Goal: Entertainment & Leisure: Consume media (video, audio)

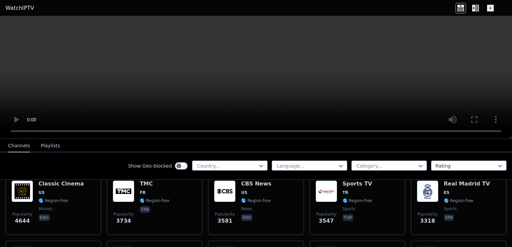
scroll to position [148, 0]
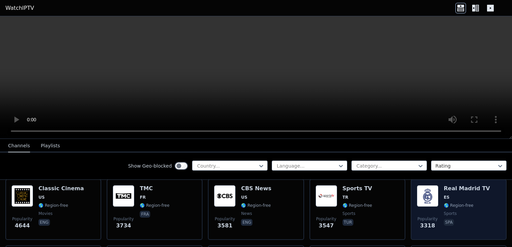
click at [442, 190] on div "Popularity 3318 Real Madrid TV ES 🌎 Region-free sports spa" at bounding box center [459, 209] width 84 height 49
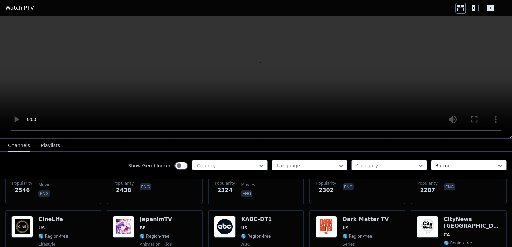
scroll to position [316, 0]
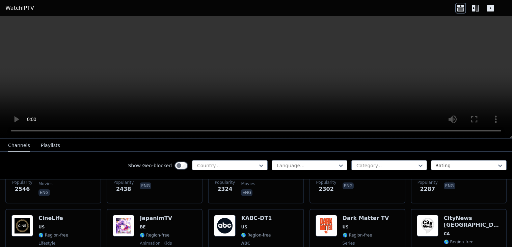
click at [259, 156] on div "Show Geo-blocked Country... Language... Category... Rating" at bounding box center [256, 165] width 512 height 27
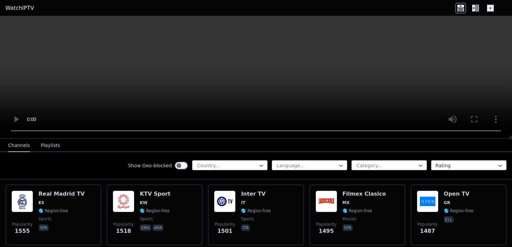
scroll to position [540, 0]
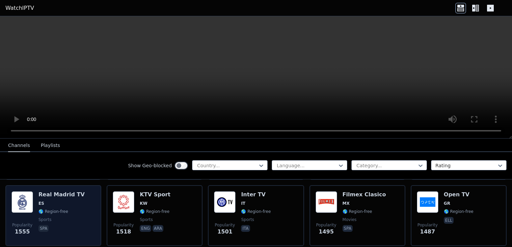
click at [55, 201] on span "ES" at bounding box center [61, 203] width 46 height 5
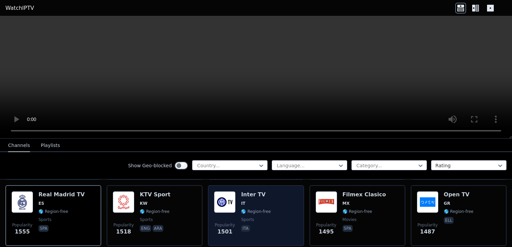
click at [282, 208] on div "Popularity 1501 Inter TV IT 🌎 Region-free sports ita" at bounding box center [256, 215] width 84 height 49
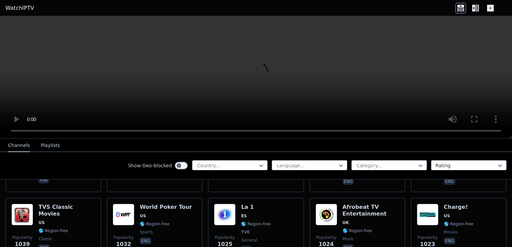
scroll to position [939, 0]
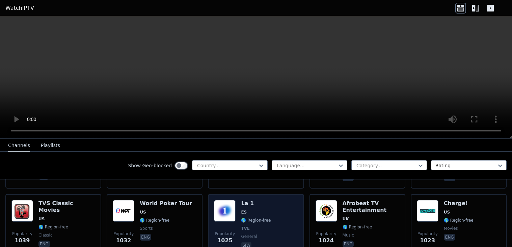
click at [267, 217] on span "🌎 Region-free" at bounding box center [256, 219] width 30 height 5
click at [228, 231] on span "Popularity" at bounding box center [225, 233] width 20 height 5
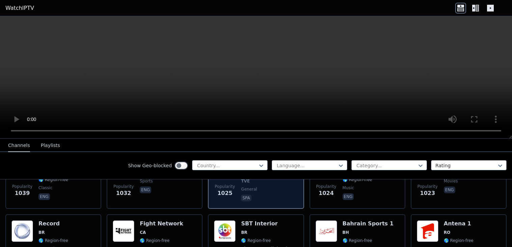
scroll to position [985, 0]
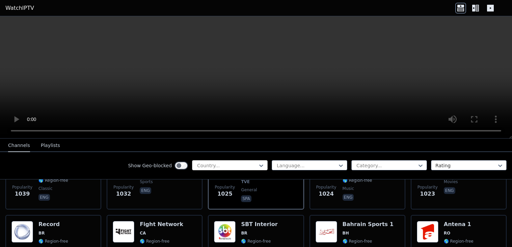
click at [241, 167] on div at bounding box center [227, 165] width 61 height 7
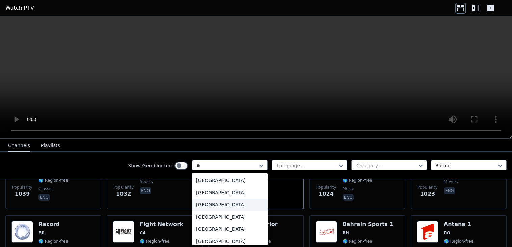
type input "*"
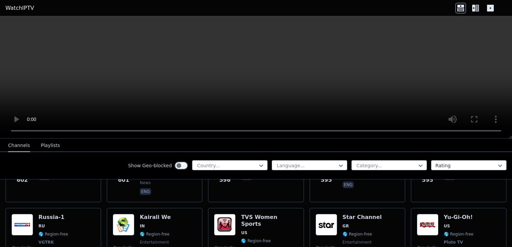
scroll to position [2020, 0]
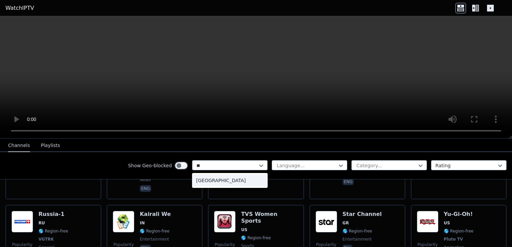
type input "***"
click at [249, 181] on div "[GEOGRAPHIC_DATA]" at bounding box center [230, 180] width 76 height 12
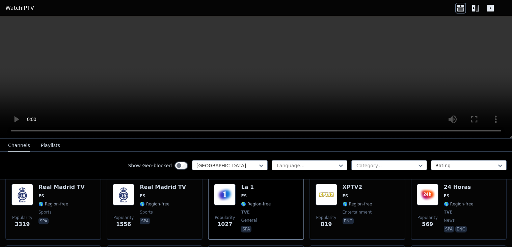
scroll to position [86, 0]
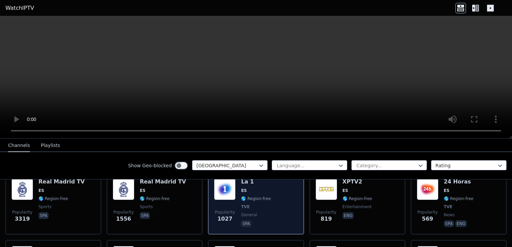
click at [277, 200] on div "Popularity 1027 La 1 ES 🌎 Region-free TVE general spa" at bounding box center [256, 203] width 84 height 50
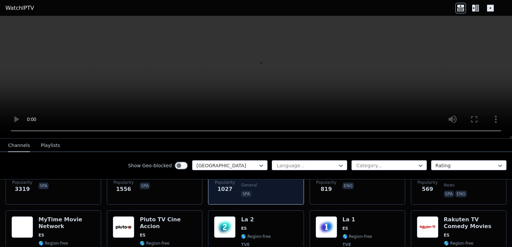
scroll to position [111, 0]
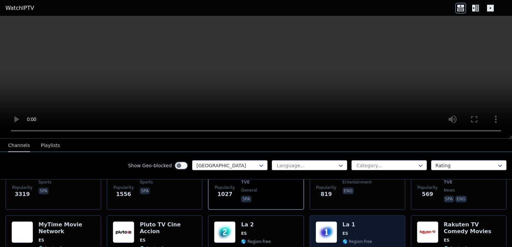
click at [341, 223] on div "Popularity 271 La 1 ES 🌎 Region-free TVE general spa" at bounding box center [358, 249] width 84 height 57
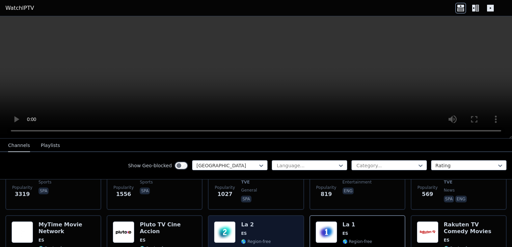
click at [274, 225] on div "Popularity 319 La 2 ES 🌎 Region-free TVE documentary spa" at bounding box center [256, 249] width 84 height 57
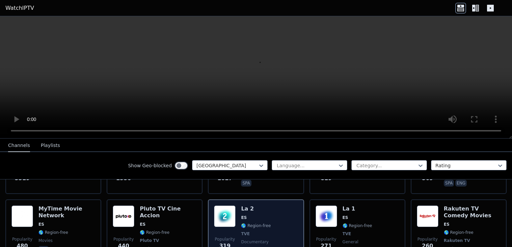
scroll to position [126, 0]
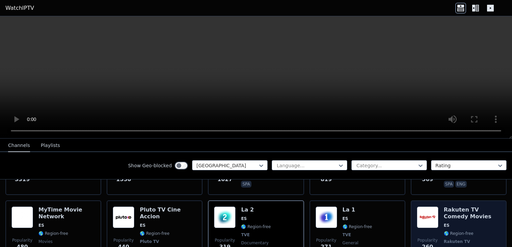
click at [467, 212] on h6 "Rakuten TV Comedy Movies" at bounding box center [472, 213] width 57 height 14
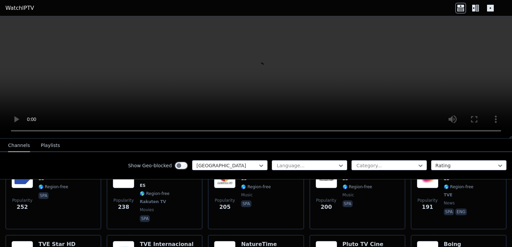
scroll to position [232, 0]
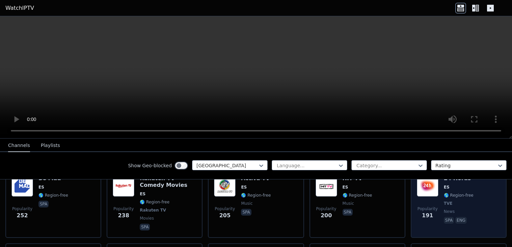
click at [481, 194] on div "Popularity 191 24 Horas ES 🌎 Region-free TVE news spa eng" at bounding box center [459, 203] width 84 height 57
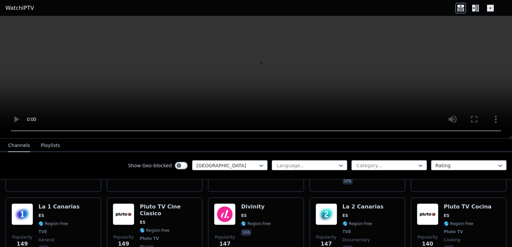
scroll to position [354, 0]
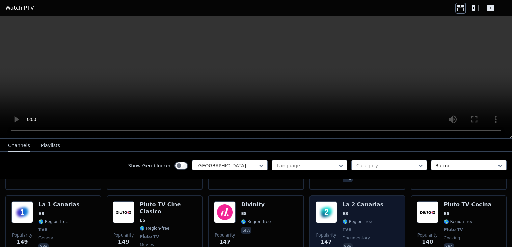
click at [395, 203] on div "Popularity 147 La 2 Canarias ES 🌎 Region-free TVE documentary spa" at bounding box center [358, 229] width 84 height 57
click at [378, 201] on div "Popularity 147 La 2 Canarias ES 🌎 Region-free TVE documentary spa" at bounding box center [358, 229] width 84 height 57
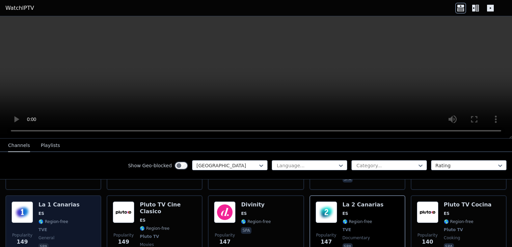
click at [52, 211] on span "ES" at bounding box center [58, 213] width 41 height 5
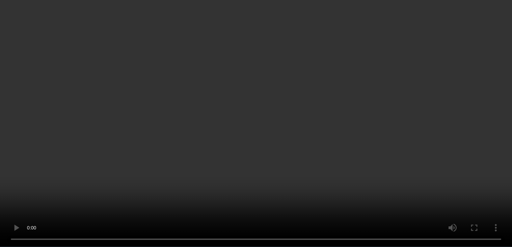
scroll to position [406, 0]
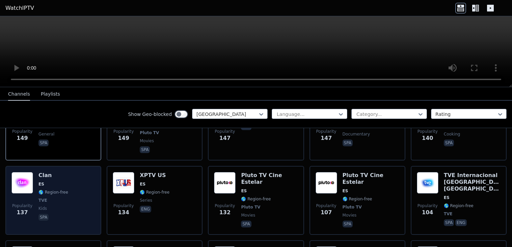
click at [36, 195] on div "Popularity 137 Clan ES 🌎 Region-free TVE kids spa" at bounding box center [53, 200] width 84 height 57
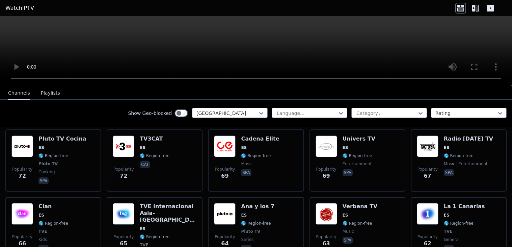
scroll to position [657, 0]
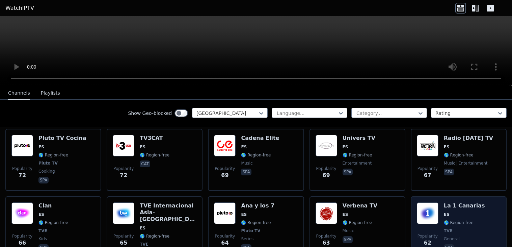
click at [413, 196] on div "Popularity 62 La 1 Canarias ES 🌎 Region-free TVE general spa" at bounding box center [459, 230] width 96 height 68
click at [417, 202] on img at bounding box center [428, 213] width 22 height 22
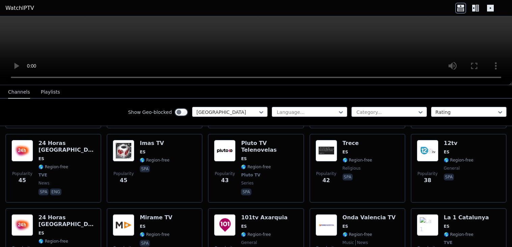
scroll to position [916, 0]
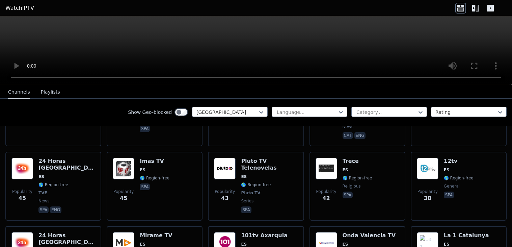
click at [68, 182] on span "🌎 Region-free" at bounding box center [66, 184] width 57 height 5
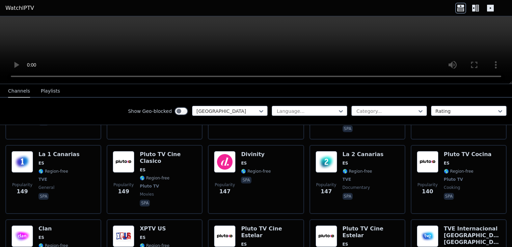
scroll to position [367, 0]
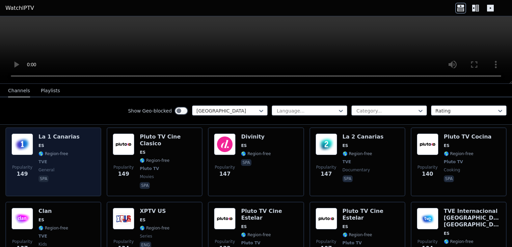
click at [47, 159] on span "TVE" at bounding box center [58, 161] width 41 height 5
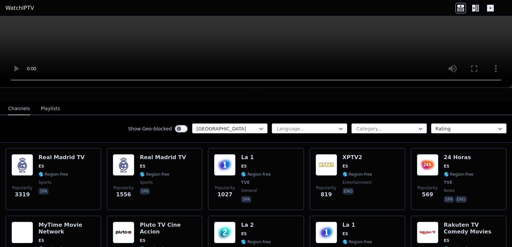
scroll to position [61, 0]
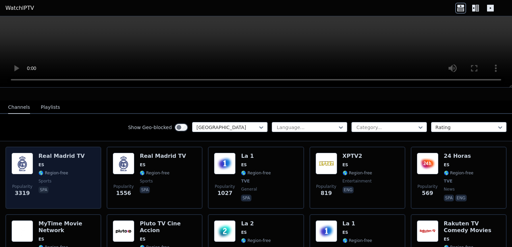
click at [32, 153] on span at bounding box center [22, 164] width 22 height 22
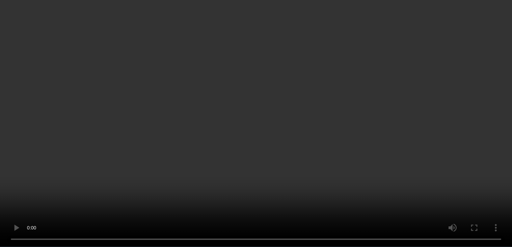
scroll to position [84, 0]
